Goal: Find specific page/section: Find specific page/section

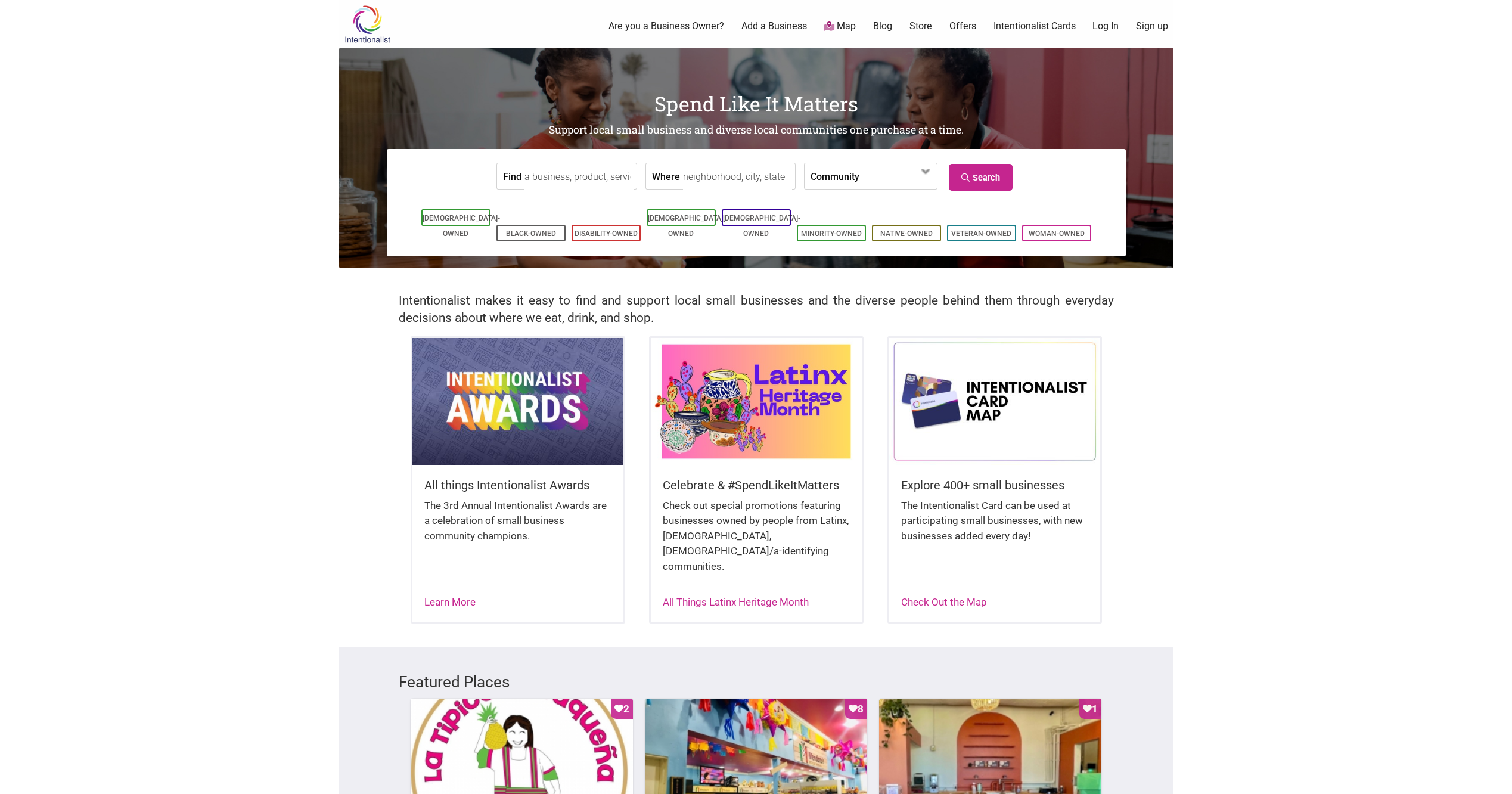
click at [591, 178] on input "Find" at bounding box center [579, 176] width 109 height 27
click at [581, 220] on div "Communion Restaurant & Bar" at bounding box center [618, 225] width 184 height 23
type input "Communion Restaurant & Bar"
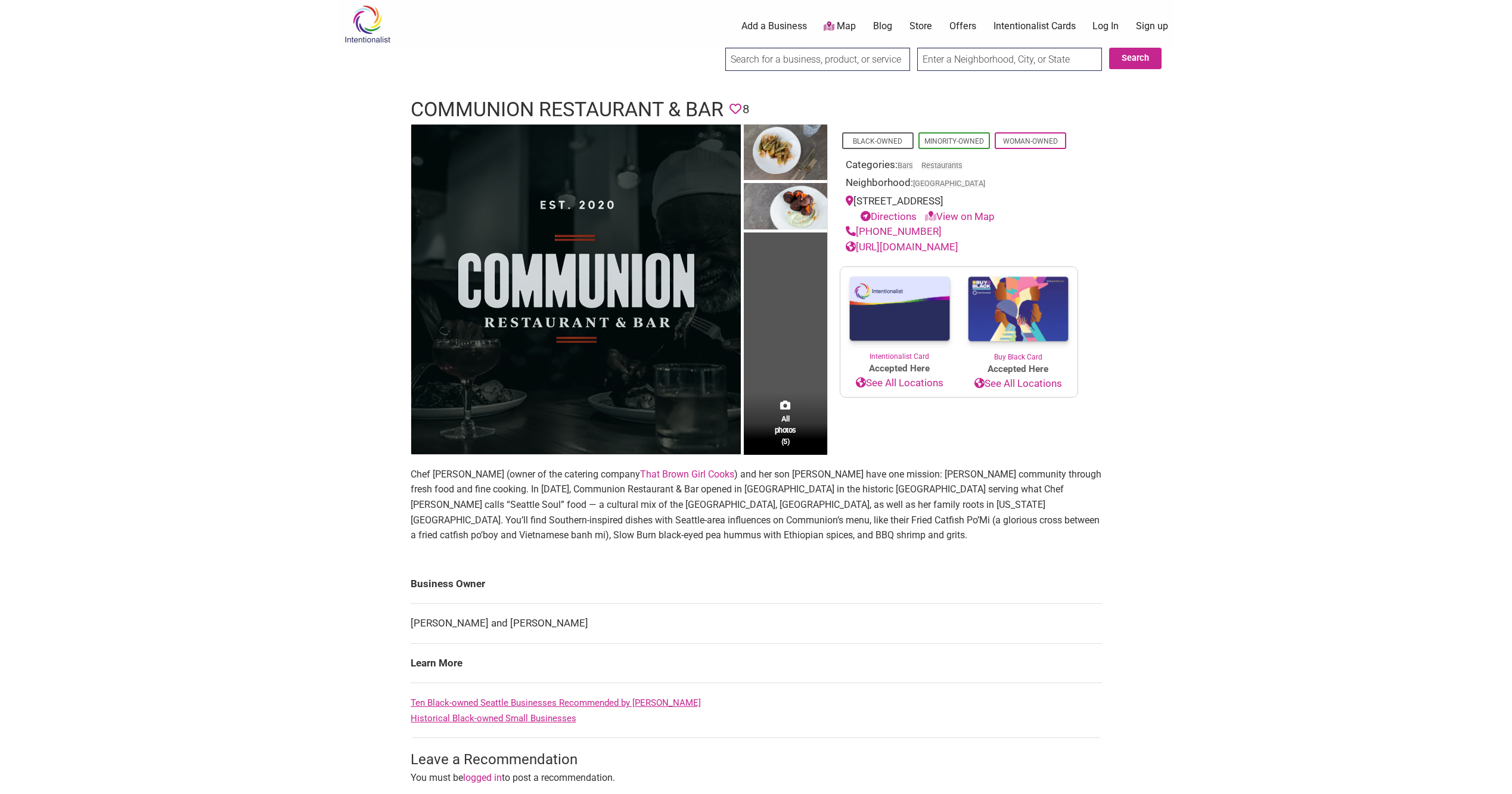
click at [1258, 622] on body "× Menu 0 Add a Business Map Blog Store Offers Intentionalist Cards Buy Black Ca…" at bounding box center [756, 397] width 1512 height 794
